Goal: Task Accomplishment & Management: Manage account settings

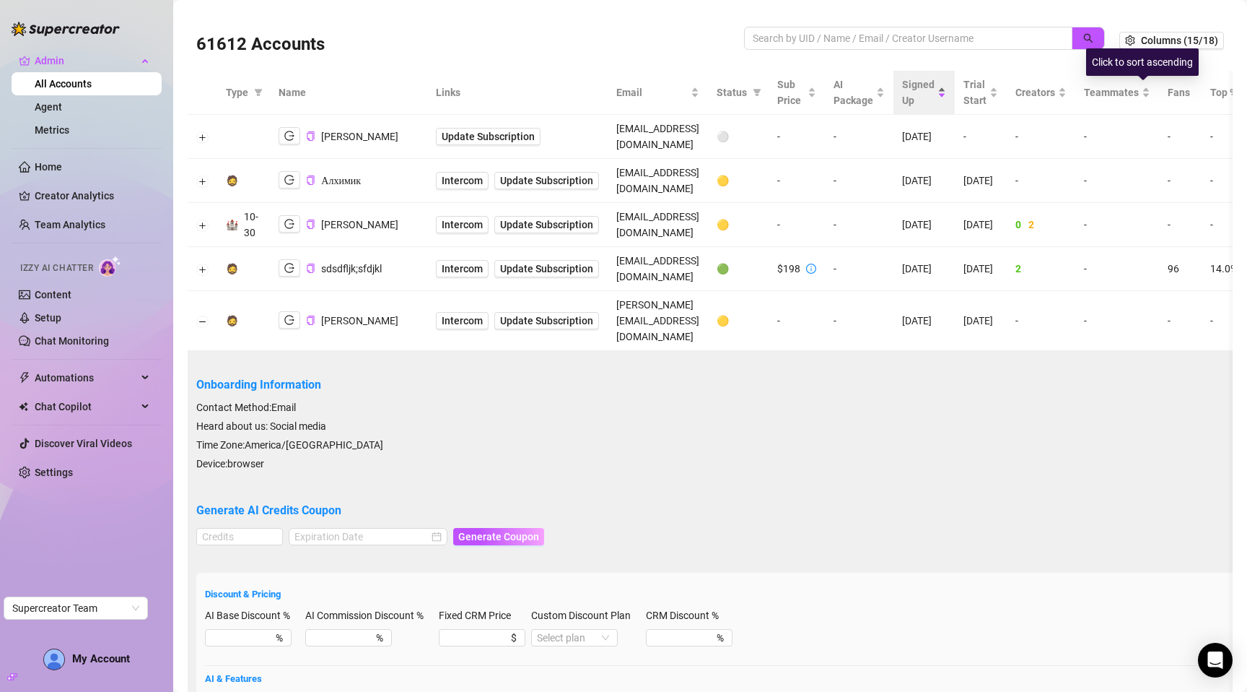
click at [1161, 51] on div "Click to sort ascending" at bounding box center [1142, 61] width 113 height 27
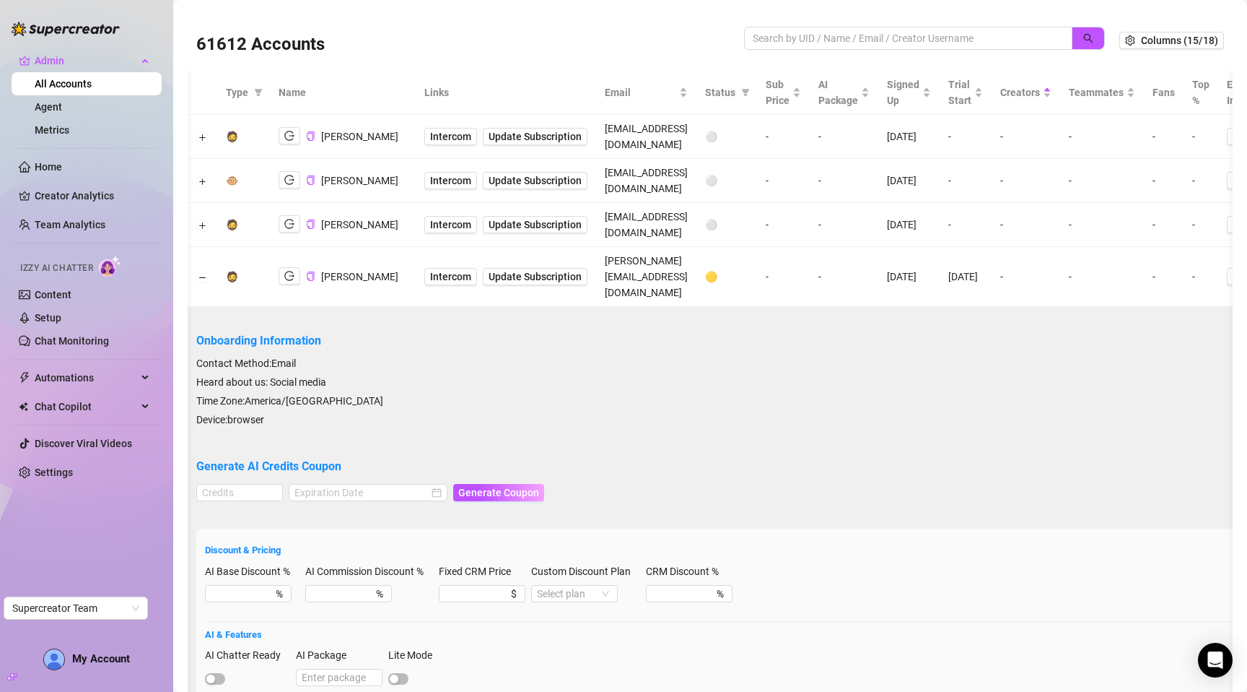
scroll to position [0, 277]
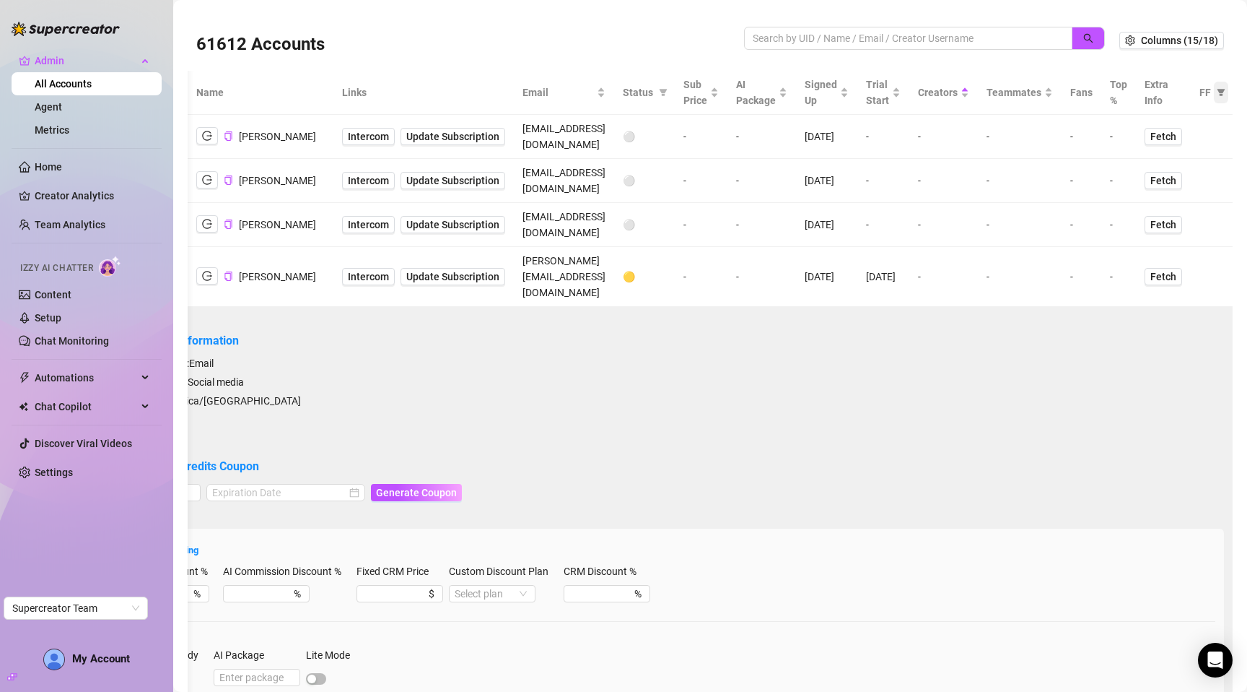
click at [1217, 92] on icon "filter" at bounding box center [1221, 92] width 9 height 9
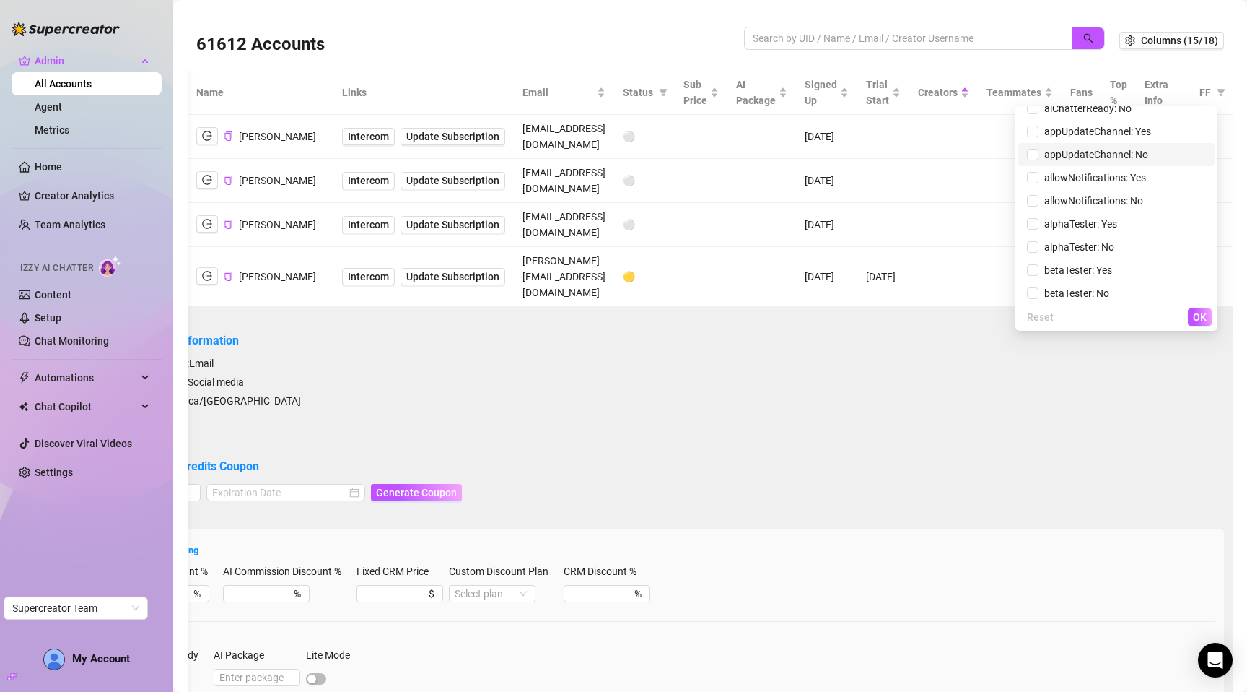
scroll to position [0, 0]
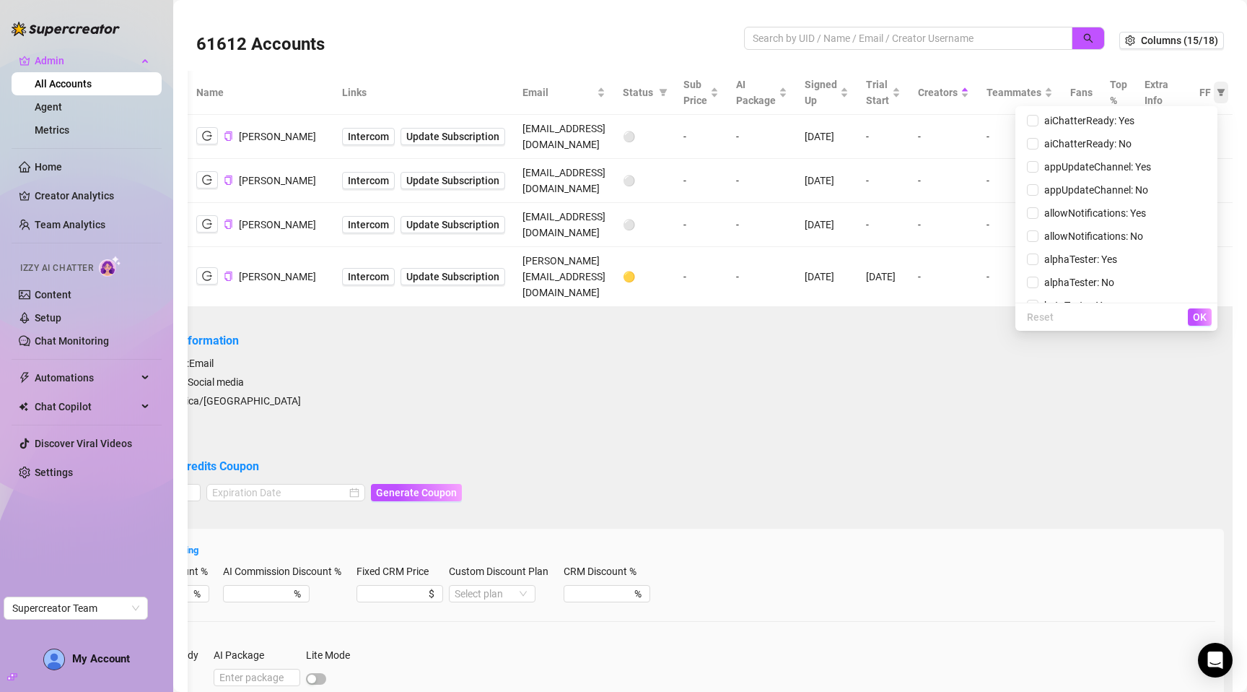
click at [1218, 90] on icon "filter" at bounding box center [1222, 92] width 8 height 7
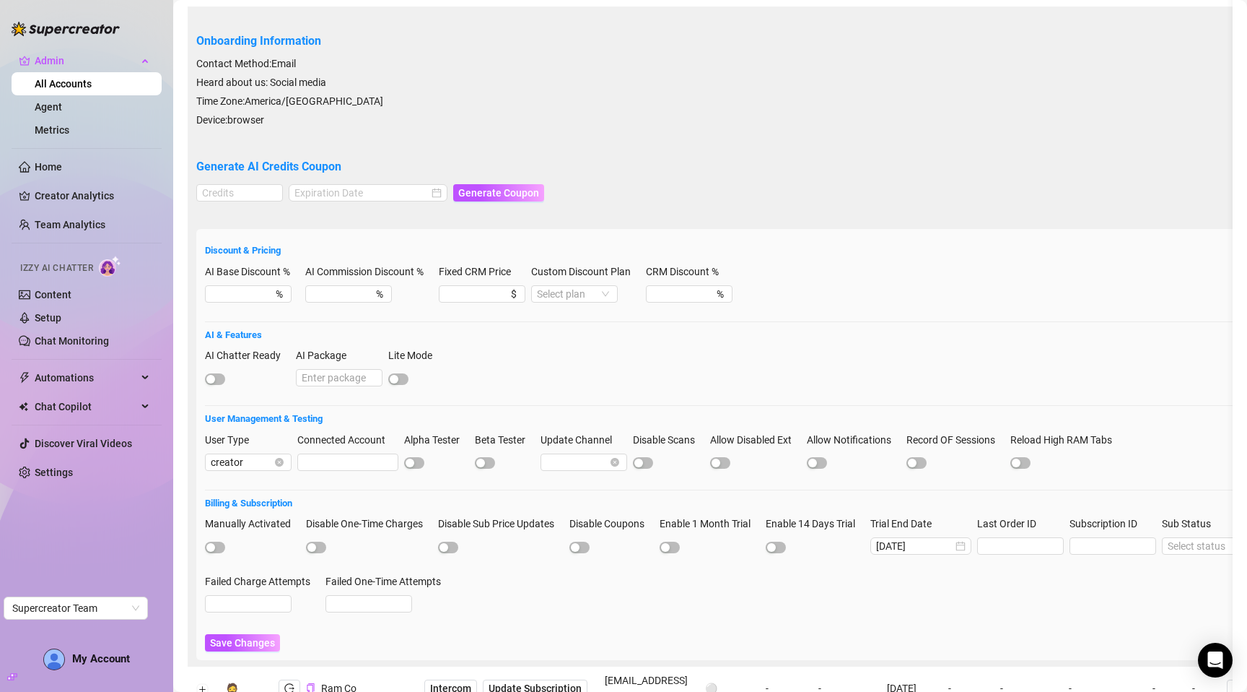
scroll to position [261, 0]
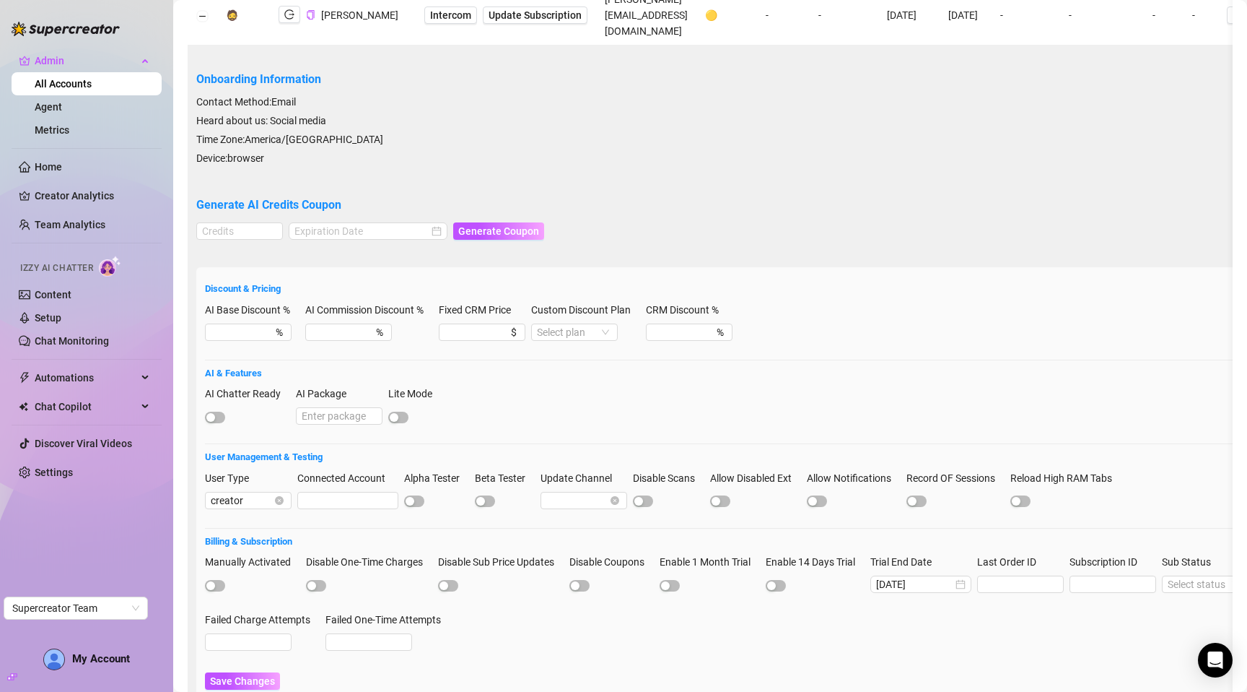
click at [261, 267] on div "Discount & Pricing AI Base Discount % % AI Commission Discount % % Fixed CRM Pr…" at bounding box center [751, 482] width 1110 height 431
click at [245, 282] on h5 "Discount & Pricing" at bounding box center [751, 289] width 1093 height 14
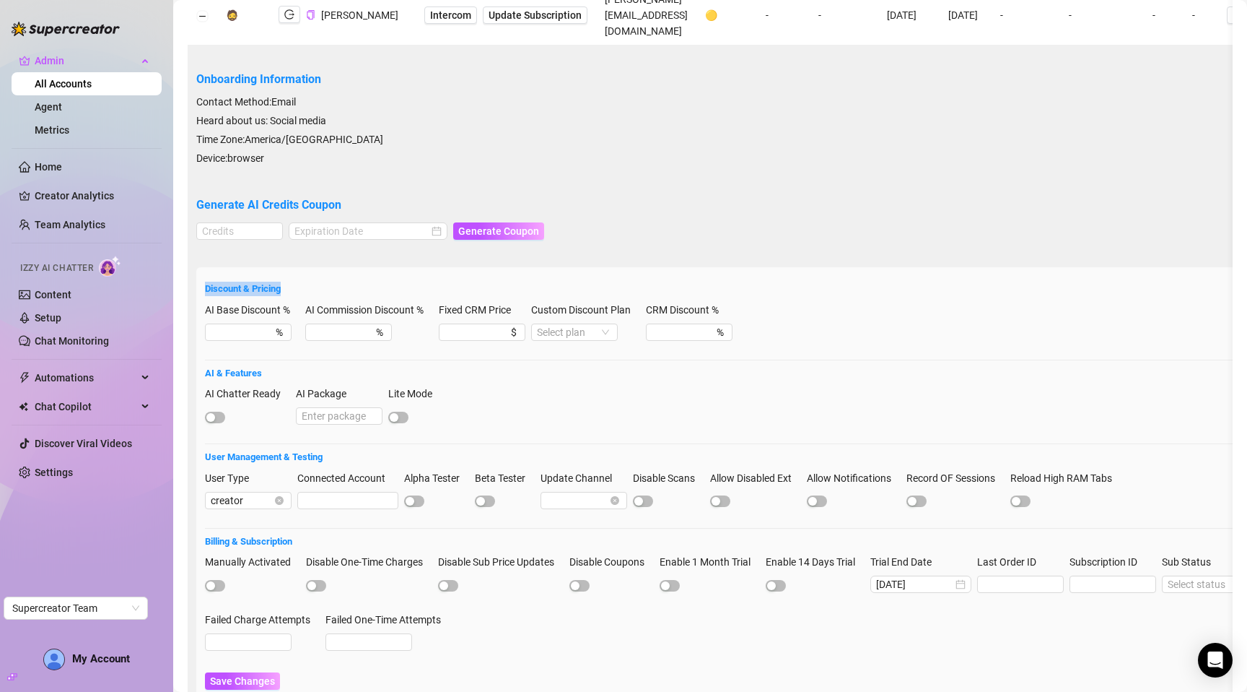
scroll to position [239, 0]
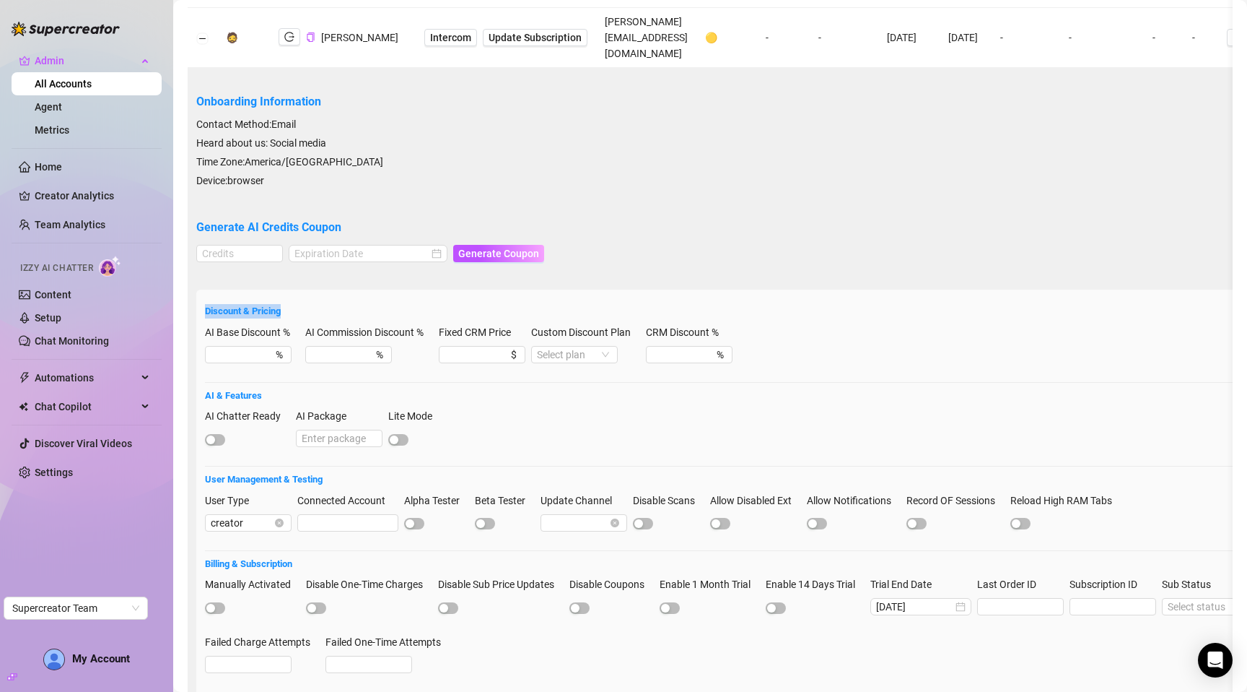
click at [307, 289] on div "Discount & Pricing AI Base Discount % % AI Commission Discount % % Fixed CRM Pr…" at bounding box center [751, 504] width 1110 height 431
drag, startPoint x: 516, startPoint y: 260, endPoint x: 441, endPoint y: 258, distance: 75.1
click at [442, 324] on div "AI Base Discount % % AI Commission Discount % % Fixed CRM Price $ Custom Discou…" at bounding box center [751, 350] width 1093 height 52
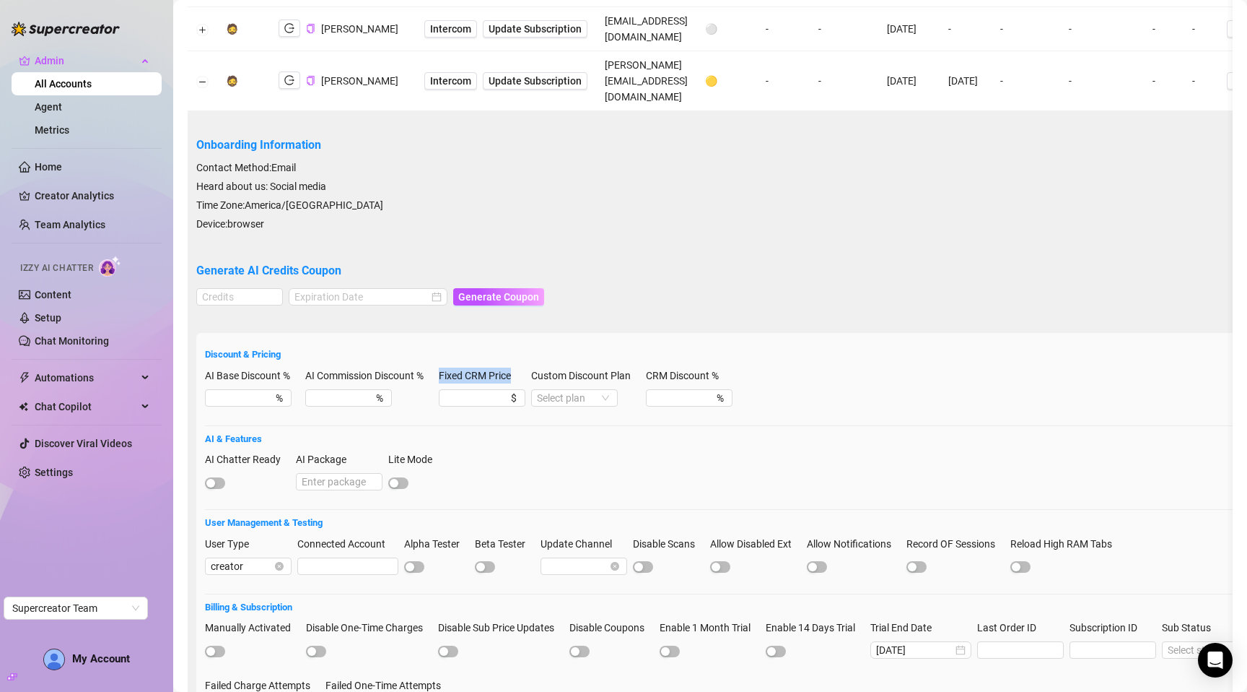
scroll to position [202, 0]
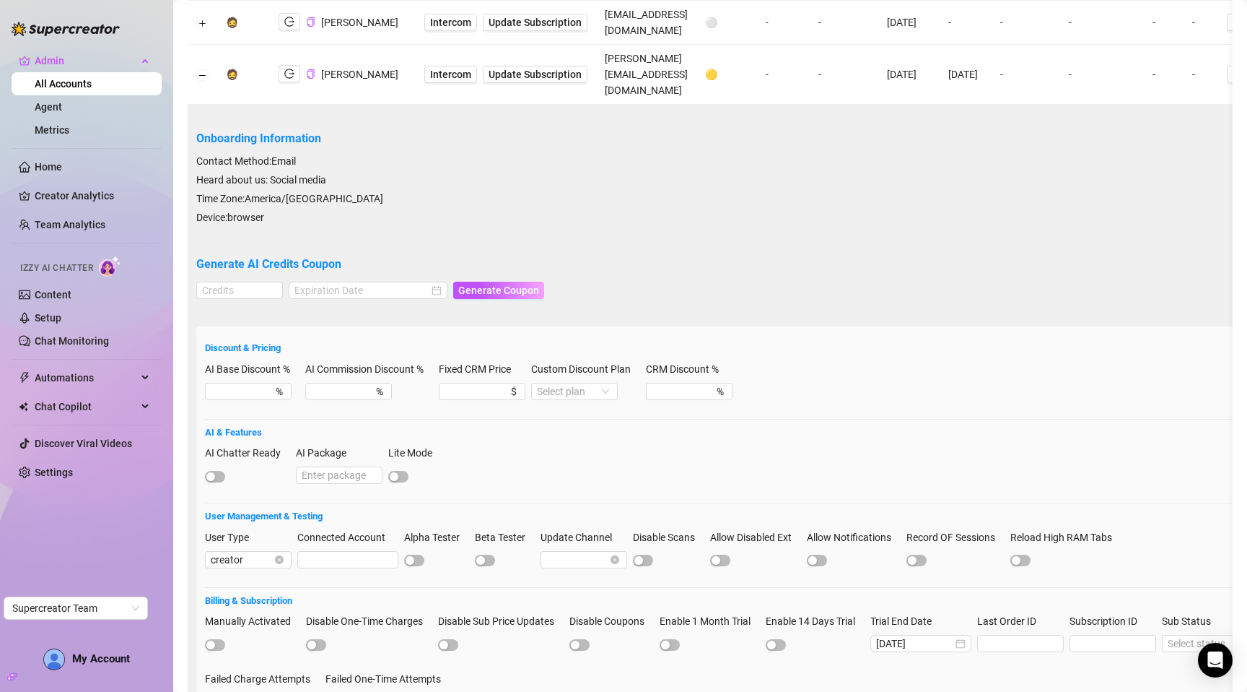
click at [523, 256] on div "Onboarding Information Contact Method: Email Heard about us: Social media Time …" at bounding box center [751, 433] width 1110 height 647
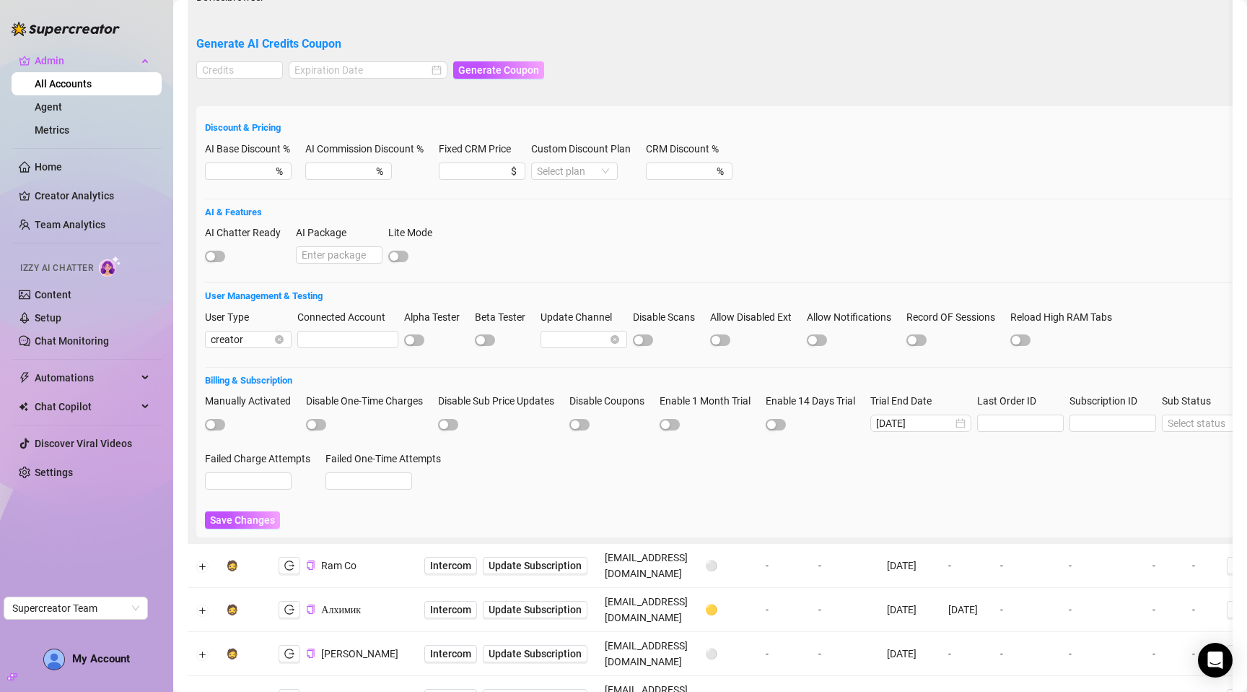
scroll to position [315, 0]
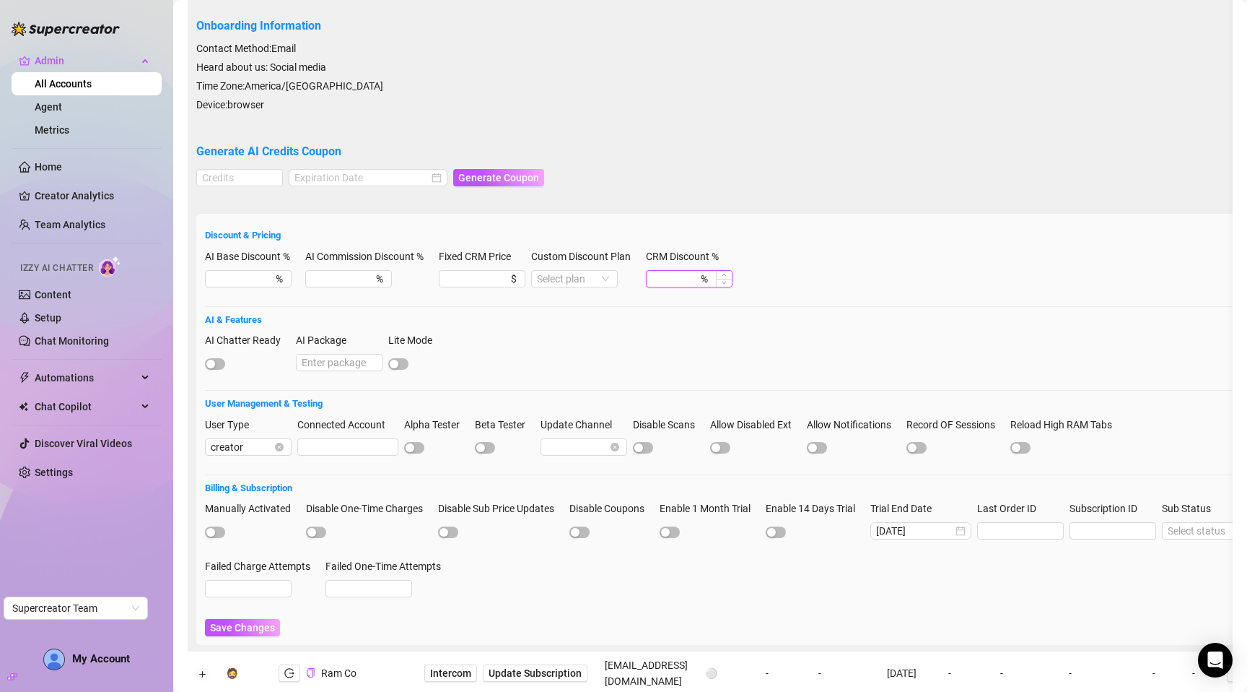
click at [661, 271] on input "CRM Discount %" at bounding box center [675, 279] width 46 height 16
type input "10"
click at [576, 271] on input "Custom Discount Plan" at bounding box center [568, 279] width 62 height 16
click at [577, 265] on div "CRM Premium" at bounding box center [579, 258] width 64 height 16
